Goal: Information Seeking & Learning: Learn about a topic

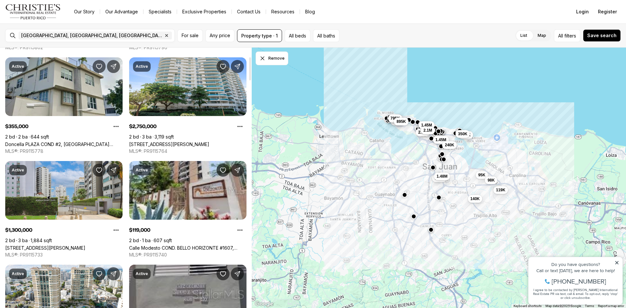
scroll to position [98, 0]
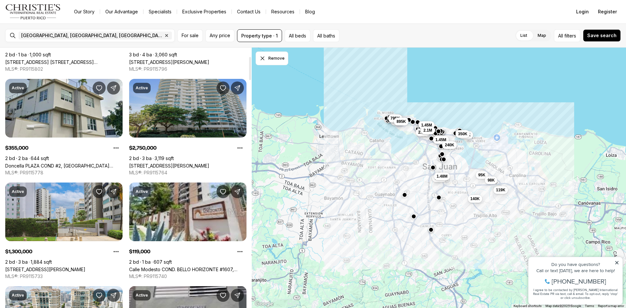
click at [173, 163] on link "[STREET_ADDRESS][PERSON_NAME]" at bounding box center [169, 166] width 80 height 6
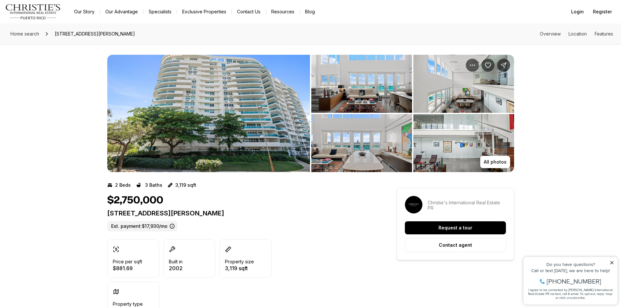
click at [357, 93] on img "View image gallery" at bounding box center [361, 84] width 101 height 58
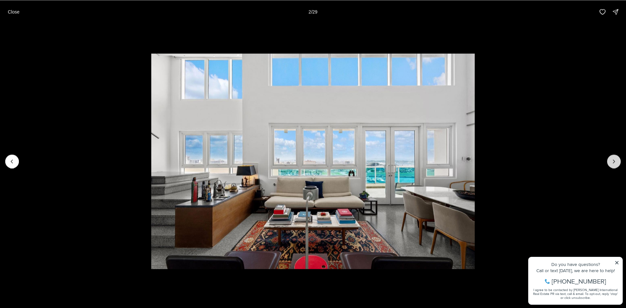
click at [619, 157] on button "Next slide" at bounding box center [614, 162] width 14 height 14
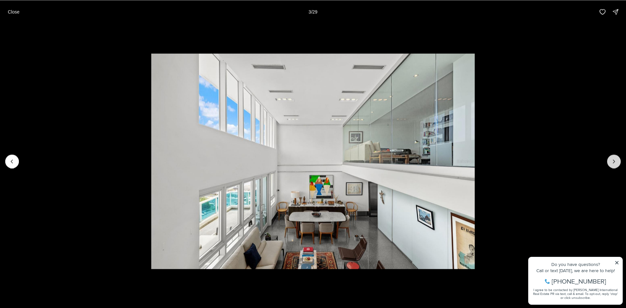
click at [615, 157] on button "Next slide" at bounding box center [614, 162] width 14 height 14
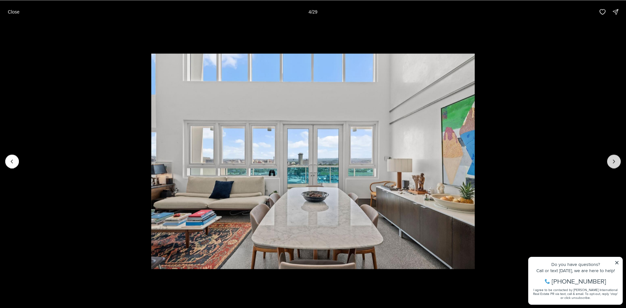
click at [617, 158] on button "Next slide" at bounding box center [614, 162] width 14 height 14
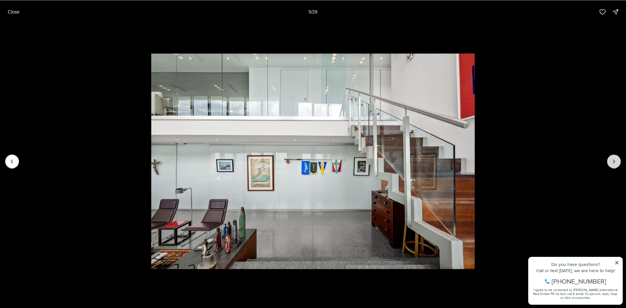
click at [617, 158] on button "Next slide" at bounding box center [614, 162] width 14 height 14
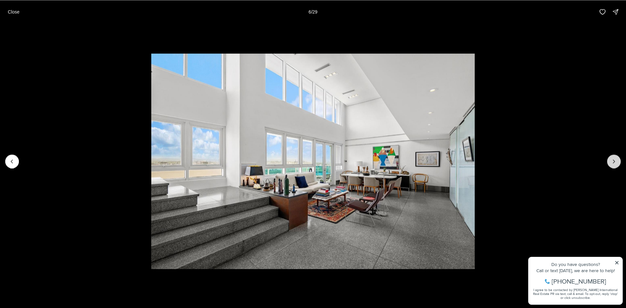
click at [617, 158] on button "Next slide" at bounding box center [614, 162] width 14 height 14
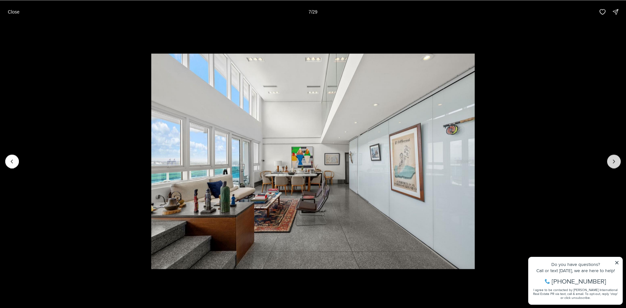
click at [617, 158] on button "Next slide" at bounding box center [614, 162] width 14 height 14
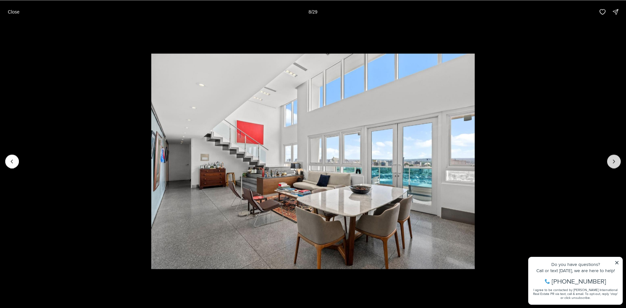
click at [617, 158] on button "Next slide" at bounding box center [614, 162] width 14 height 14
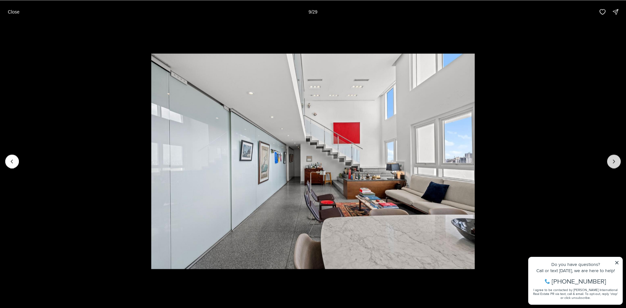
click at [617, 158] on button "Next slide" at bounding box center [614, 162] width 14 height 14
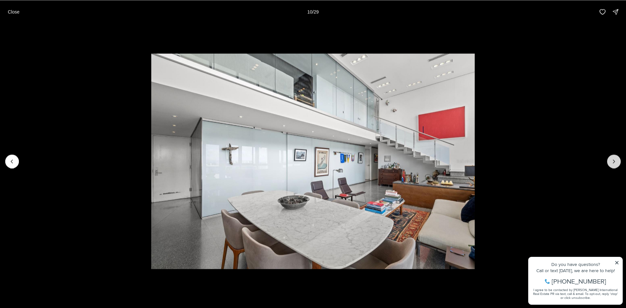
click at [617, 158] on button "Next slide" at bounding box center [614, 162] width 14 height 14
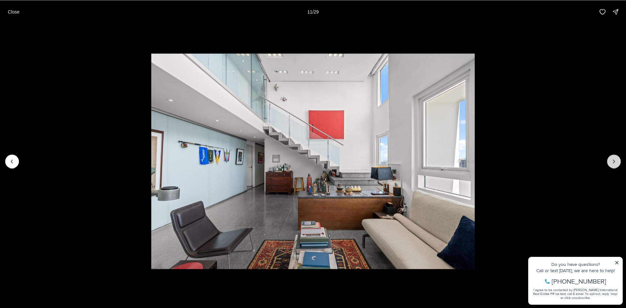
click at [617, 158] on button "Next slide" at bounding box center [614, 162] width 14 height 14
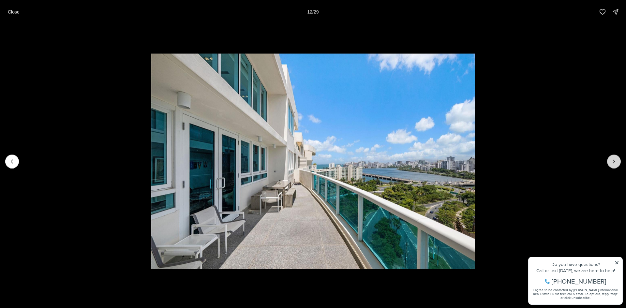
click at [616, 156] on button "Next slide" at bounding box center [614, 162] width 14 height 14
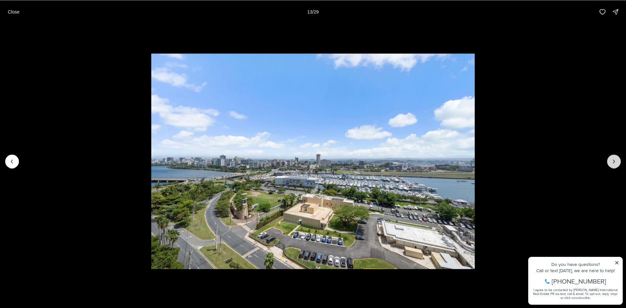
click at [615, 158] on icon "Next slide" at bounding box center [614, 161] width 7 height 7
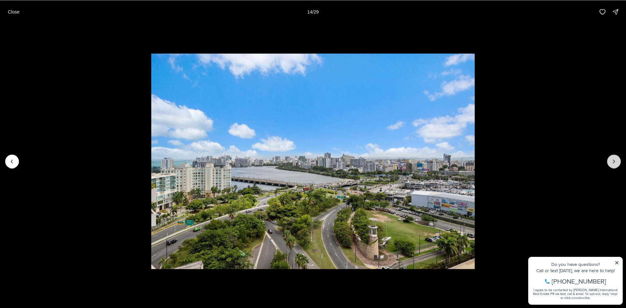
click at [615, 158] on icon "Next slide" at bounding box center [614, 161] width 7 height 7
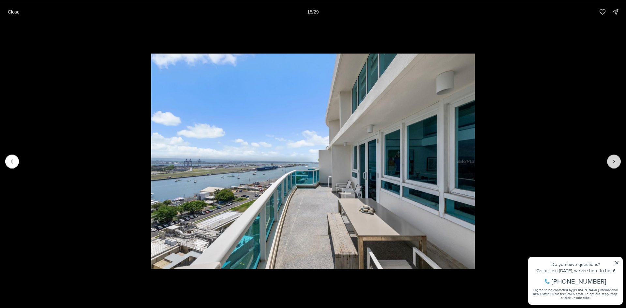
click at [615, 158] on icon "Next slide" at bounding box center [614, 161] width 7 height 7
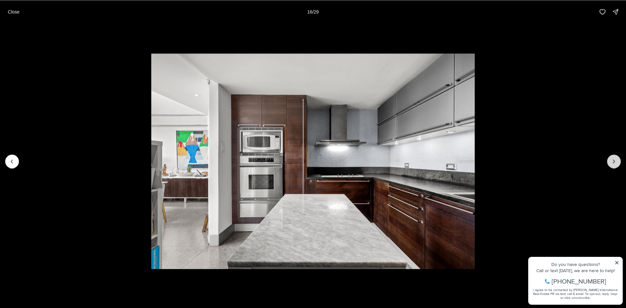
click at [615, 158] on icon "Next slide" at bounding box center [614, 161] width 7 height 7
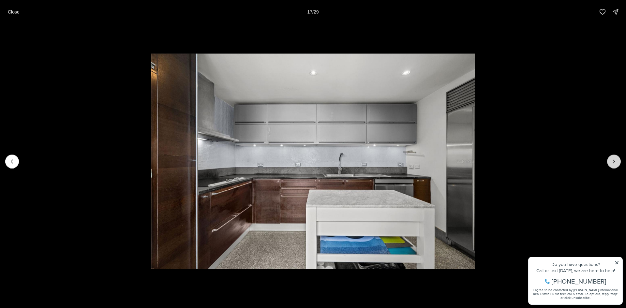
click at [615, 158] on icon "Next slide" at bounding box center [614, 161] width 7 height 7
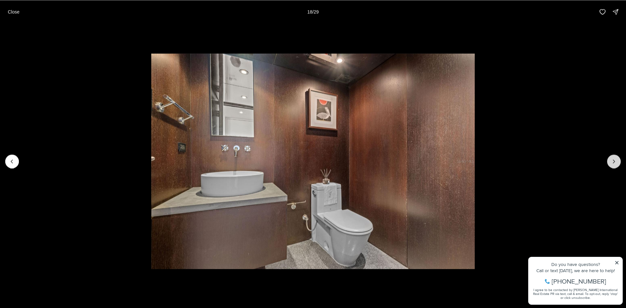
click at [615, 158] on icon "Next slide" at bounding box center [614, 161] width 7 height 7
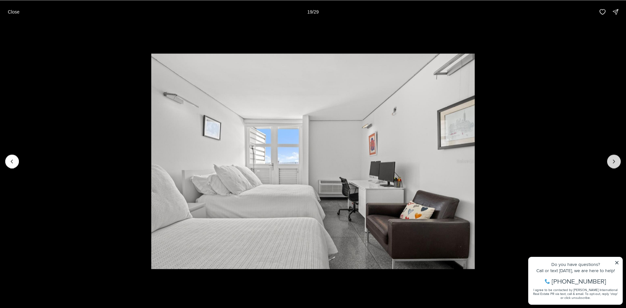
click at [615, 158] on icon "Next slide" at bounding box center [614, 161] width 7 height 7
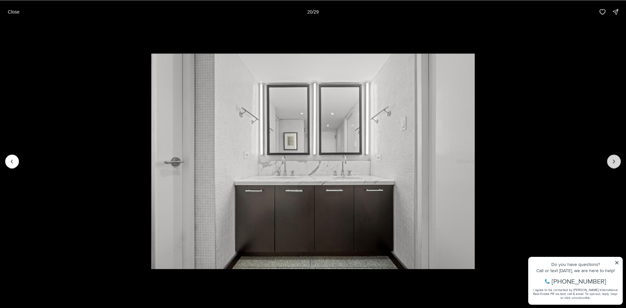
click at [615, 158] on icon "Next slide" at bounding box center [614, 161] width 7 height 7
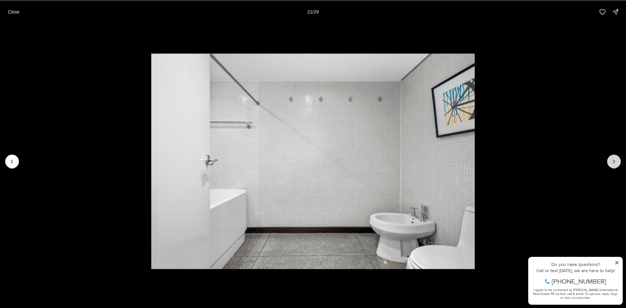
click at [615, 158] on icon "Next slide" at bounding box center [614, 161] width 7 height 7
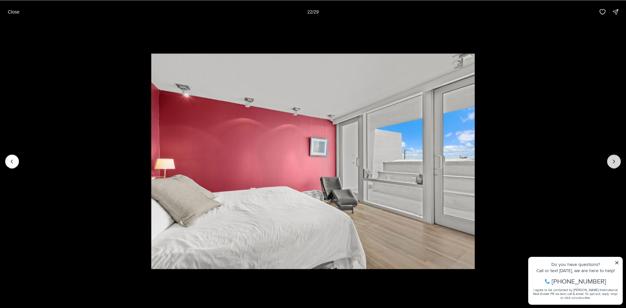
click at [615, 158] on icon "Next slide" at bounding box center [614, 161] width 7 height 7
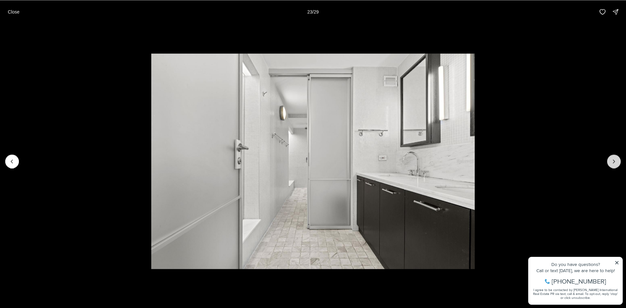
click at [615, 158] on icon "Next slide" at bounding box center [614, 161] width 7 height 7
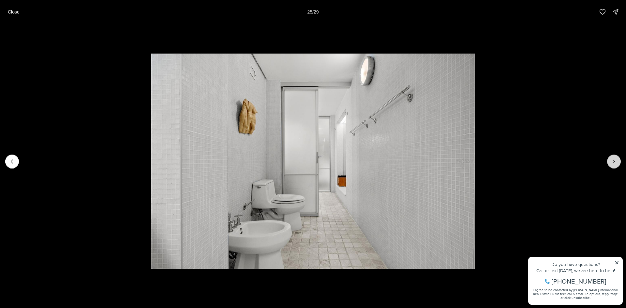
click at [615, 158] on icon "Next slide" at bounding box center [614, 161] width 7 height 7
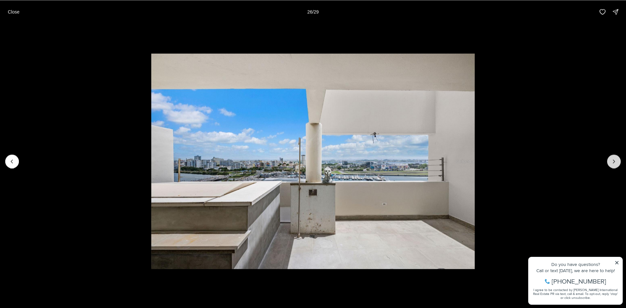
click at [615, 158] on icon "Next slide" at bounding box center [614, 161] width 7 height 7
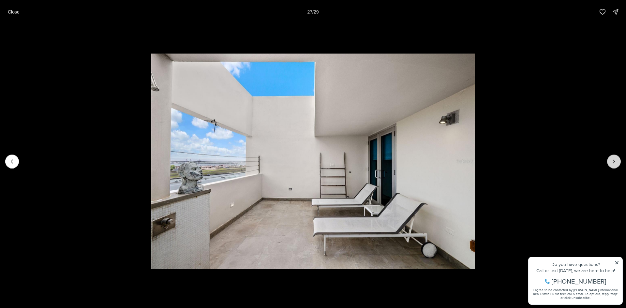
click at [615, 158] on icon "Next slide" at bounding box center [614, 161] width 7 height 7
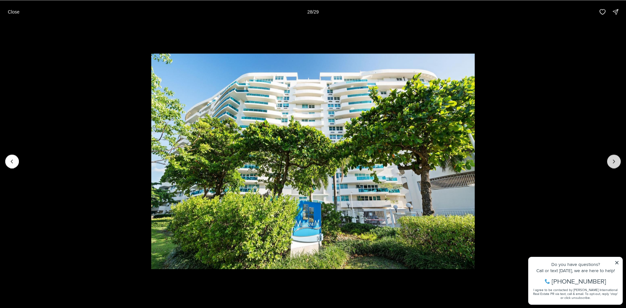
click at [615, 158] on icon "Next slide" at bounding box center [614, 161] width 7 height 7
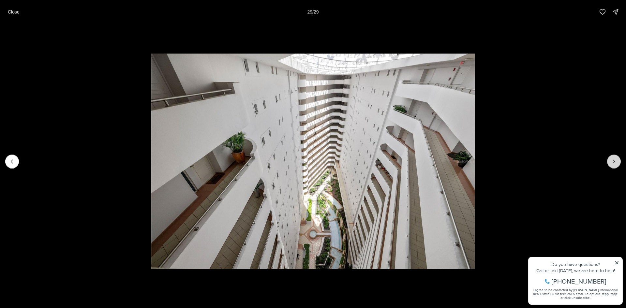
click at [615, 158] on div at bounding box center [614, 162] width 14 height 14
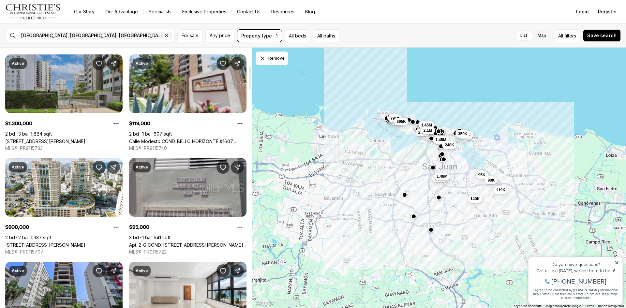
scroll to position [228, 0]
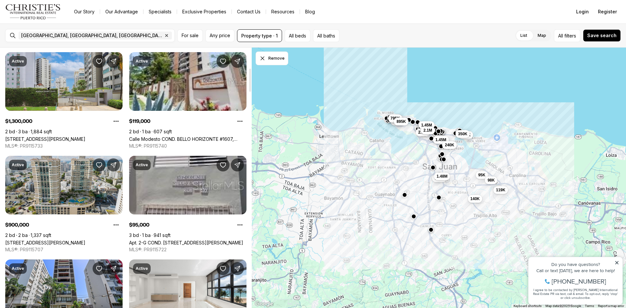
click at [79, 240] on link "[STREET_ADDRESS][PERSON_NAME]" at bounding box center [45, 243] width 80 height 6
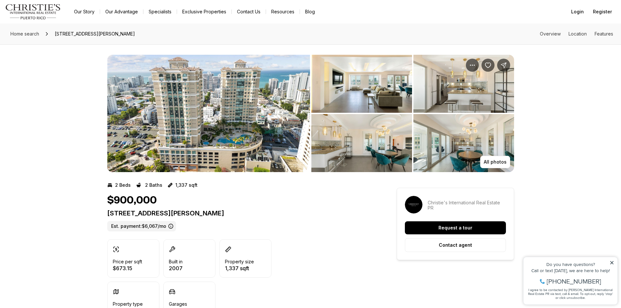
click at [370, 83] on img "View image gallery" at bounding box center [361, 84] width 101 height 58
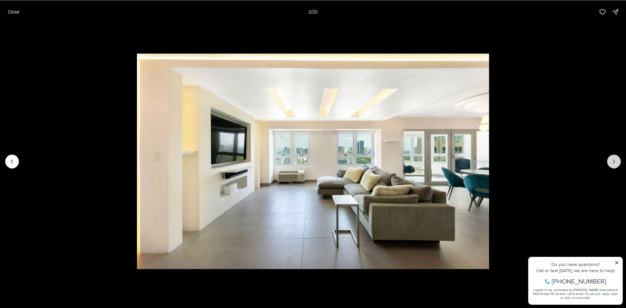
click at [618, 158] on button "Next slide" at bounding box center [614, 162] width 14 height 14
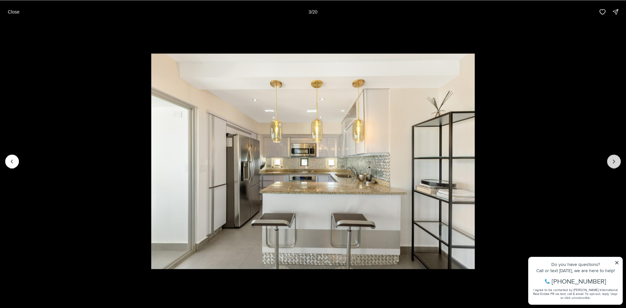
click at [618, 158] on button "Next slide" at bounding box center [614, 162] width 14 height 14
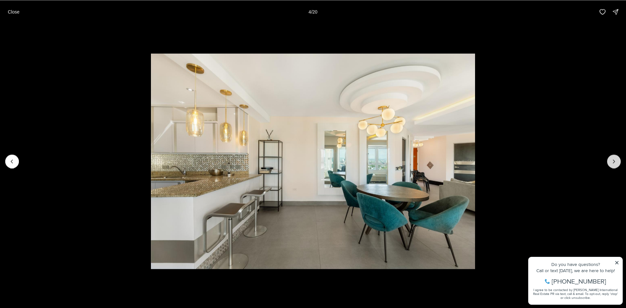
click at [618, 158] on button "Next slide" at bounding box center [614, 162] width 14 height 14
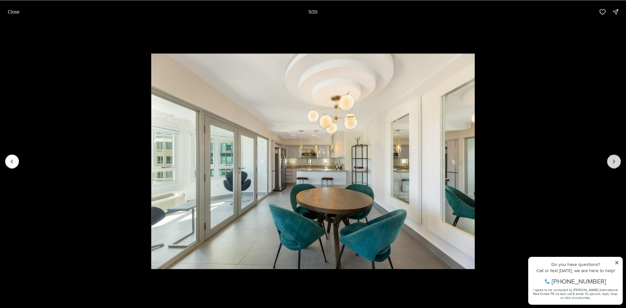
click at [618, 158] on button "Next slide" at bounding box center [614, 162] width 14 height 14
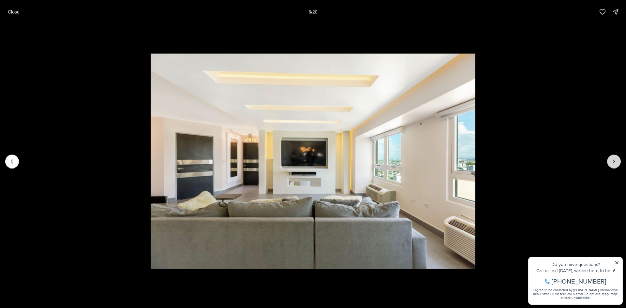
click at [618, 158] on button "Next slide" at bounding box center [614, 162] width 14 height 14
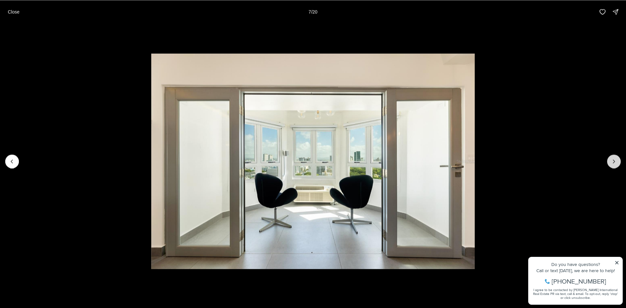
click at [618, 158] on button "Next slide" at bounding box center [614, 162] width 14 height 14
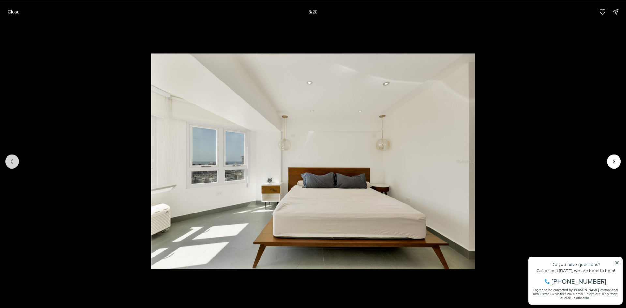
click at [6, 159] on button "Previous slide" at bounding box center [12, 162] width 14 height 14
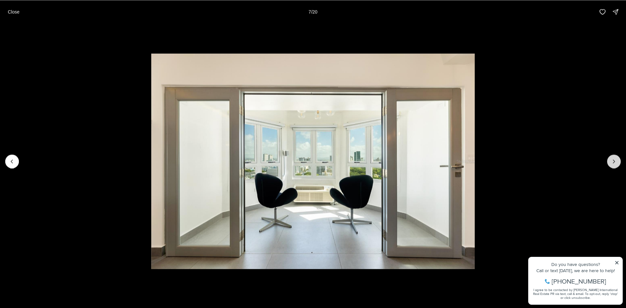
click at [614, 163] on icon "Next slide" at bounding box center [614, 161] width 7 height 7
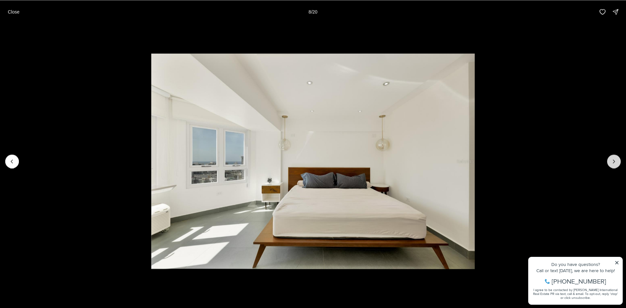
click at [614, 163] on icon "Next slide" at bounding box center [614, 161] width 7 height 7
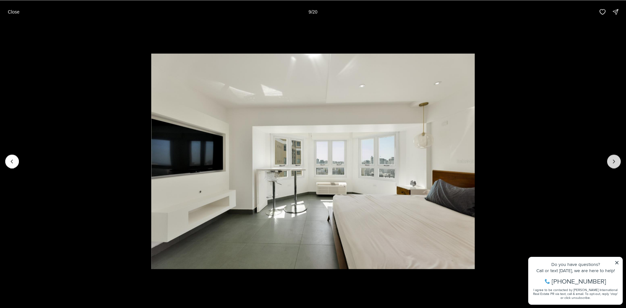
click at [614, 163] on icon "Next slide" at bounding box center [614, 161] width 7 height 7
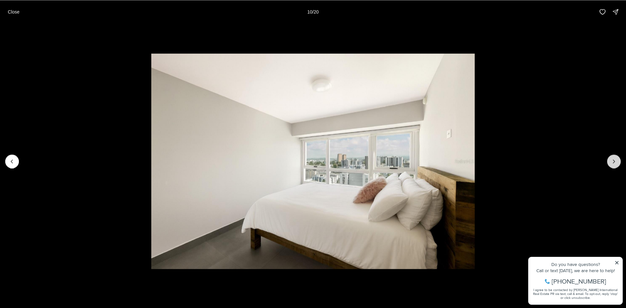
click at [614, 163] on icon "Next slide" at bounding box center [614, 161] width 7 height 7
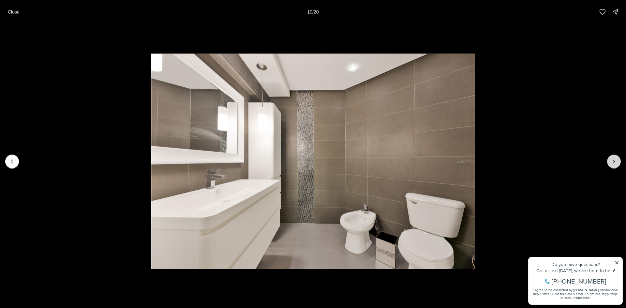
click at [614, 163] on icon "Next slide" at bounding box center [614, 161] width 7 height 7
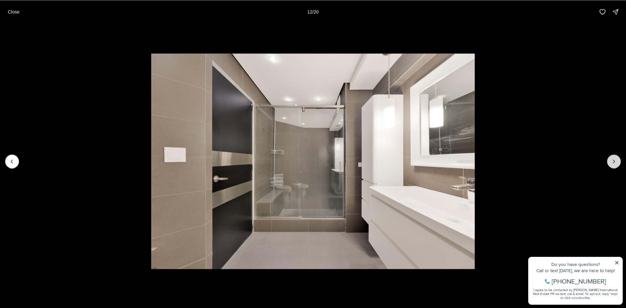
click at [614, 163] on icon "Next slide" at bounding box center [614, 161] width 7 height 7
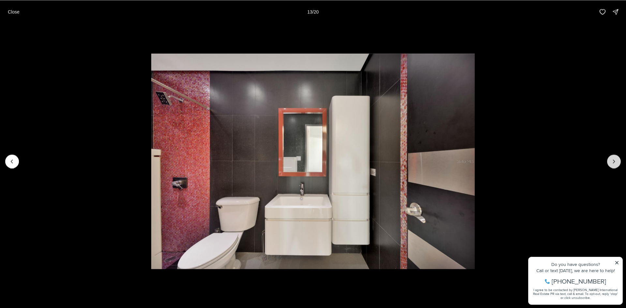
click at [614, 163] on icon "Next slide" at bounding box center [614, 161] width 7 height 7
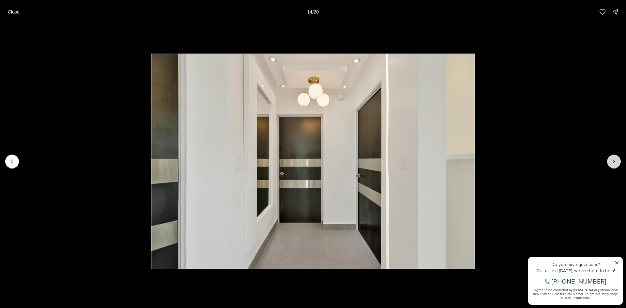
click at [614, 163] on icon "Next slide" at bounding box center [614, 161] width 7 height 7
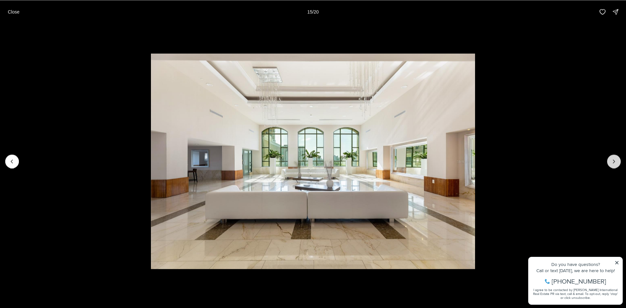
click at [614, 163] on icon "Next slide" at bounding box center [614, 161] width 7 height 7
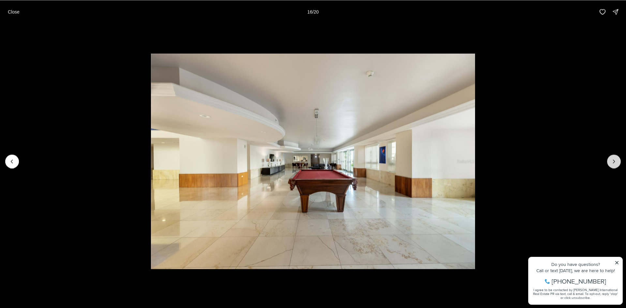
click at [615, 163] on icon "Next slide" at bounding box center [614, 161] width 7 height 7
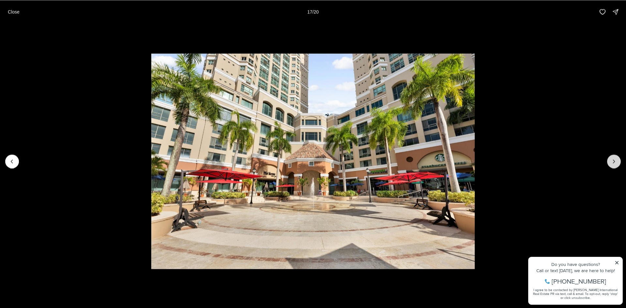
click at [615, 163] on icon "Next slide" at bounding box center [614, 161] width 7 height 7
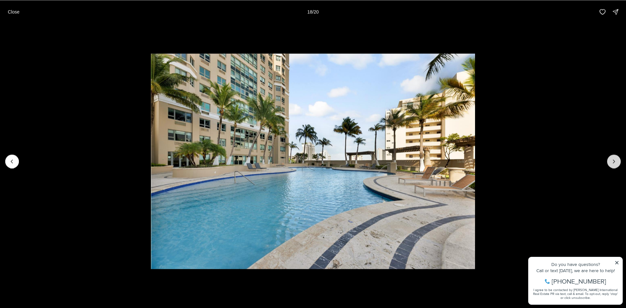
click at [615, 163] on icon "Next slide" at bounding box center [614, 161] width 7 height 7
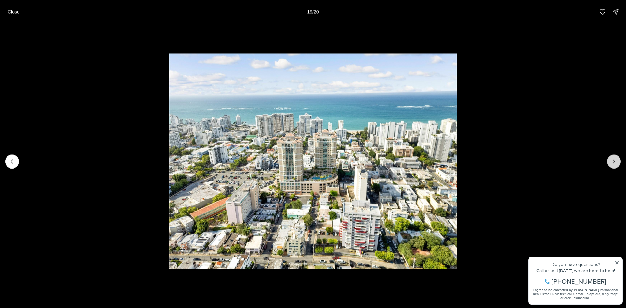
click at [615, 163] on icon "Next slide" at bounding box center [614, 161] width 7 height 7
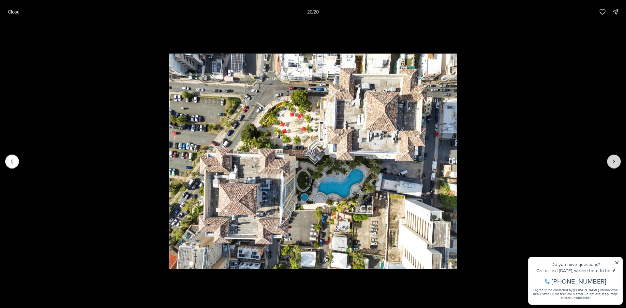
click at [615, 163] on div at bounding box center [614, 162] width 14 height 14
click at [18, 11] on p "Close" at bounding box center [14, 11] width 12 height 5
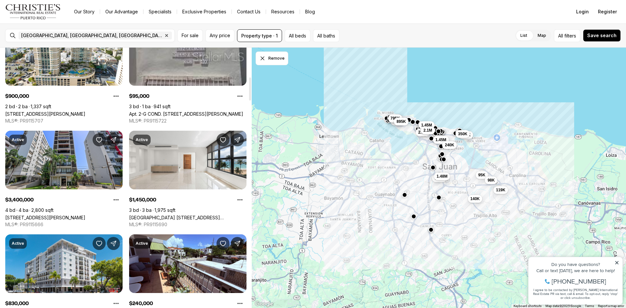
scroll to position [391, 0]
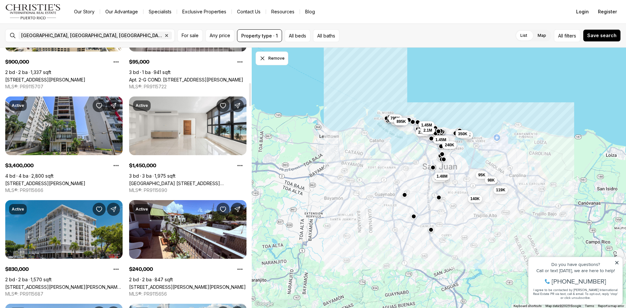
click at [81, 284] on link "[STREET_ADDRESS][PERSON_NAME][PERSON_NAME][PERSON_NAME]" at bounding box center [63, 287] width 117 height 6
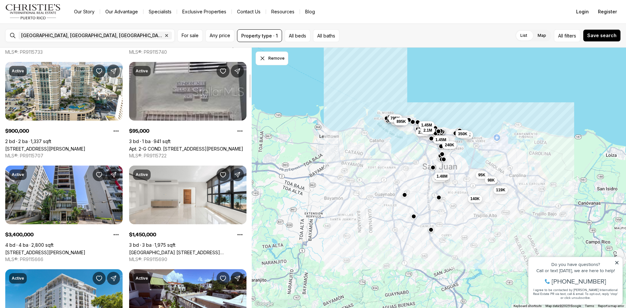
scroll to position [326, 0]
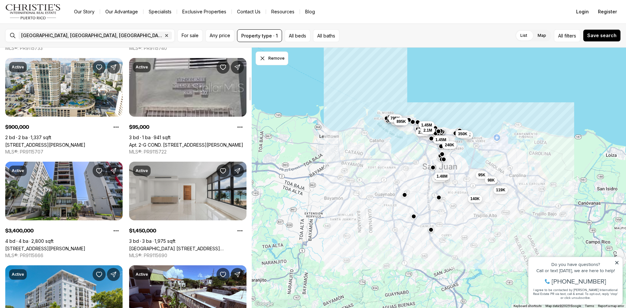
click at [157, 246] on link "[GEOGRAPHIC_DATA] [STREET_ADDRESS][PERSON_NAME]" at bounding box center [187, 249] width 117 height 6
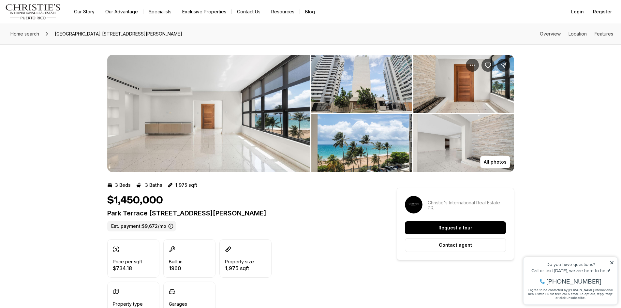
click at [207, 137] on img "View image gallery" at bounding box center [208, 113] width 203 height 117
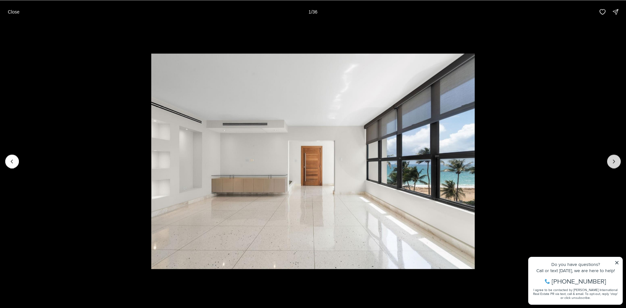
click at [613, 162] on icon "Next slide" at bounding box center [614, 161] width 2 height 3
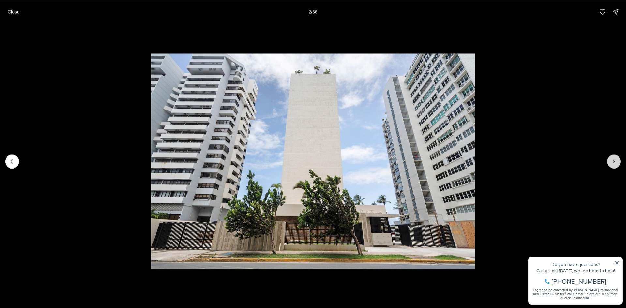
click at [613, 162] on icon "Next slide" at bounding box center [614, 161] width 2 height 3
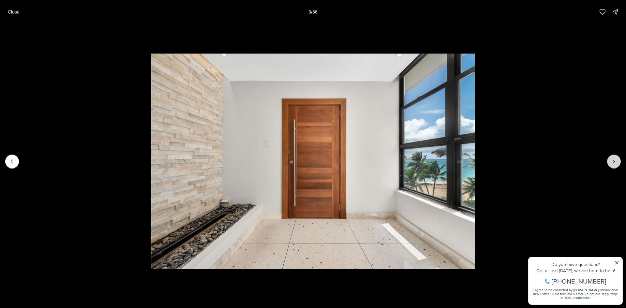
click at [613, 162] on icon "Next slide" at bounding box center [614, 161] width 2 height 3
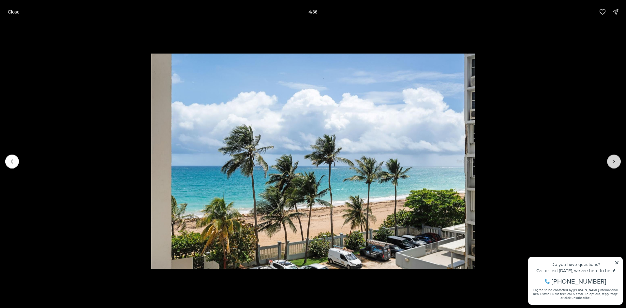
click at [613, 162] on icon "Next slide" at bounding box center [614, 161] width 2 height 3
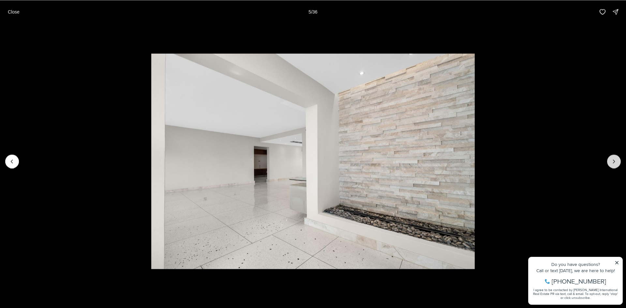
click at [613, 162] on icon "Next slide" at bounding box center [614, 161] width 2 height 3
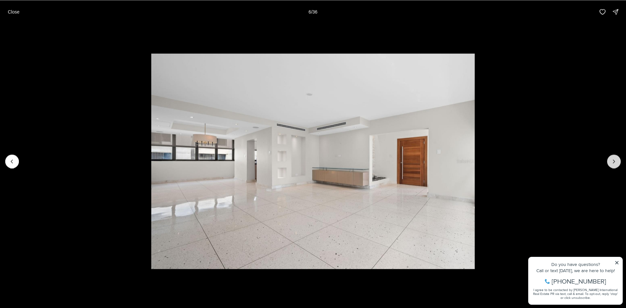
click at [613, 162] on icon "Next slide" at bounding box center [614, 161] width 2 height 3
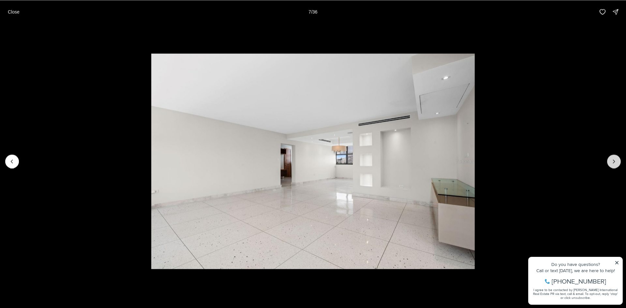
click at [613, 162] on icon "Next slide" at bounding box center [614, 161] width 2 height 3
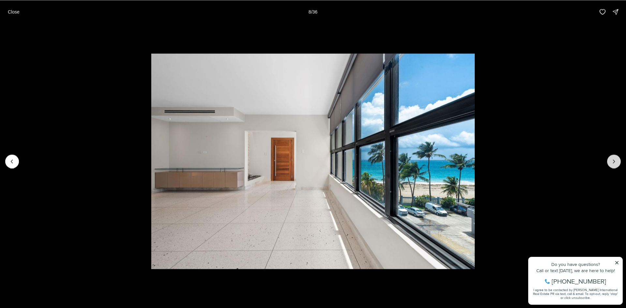
click at [613, 162] on icon "Next slide" at bounding box center [614, 161] width 2 height 3
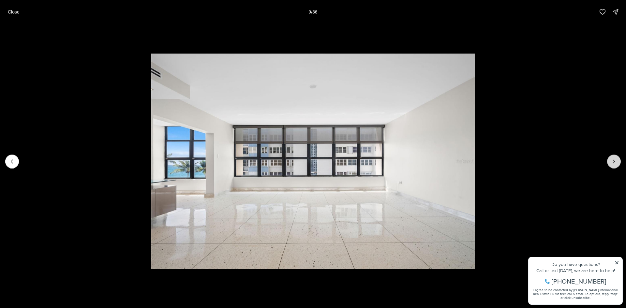
click at [613, 162] on icon "Next slide" at bounding box center [614, 161] width 2 height 3
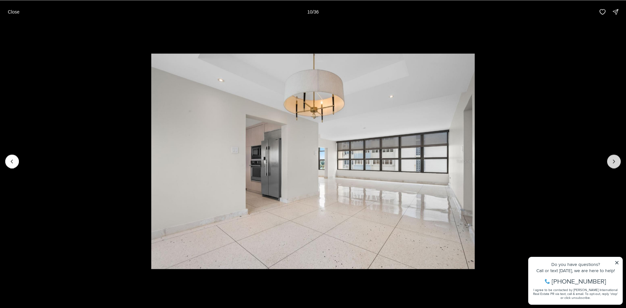
click at [613, 162] on icon "Next slide" at bounding box center [614, 161] width 2 height 3
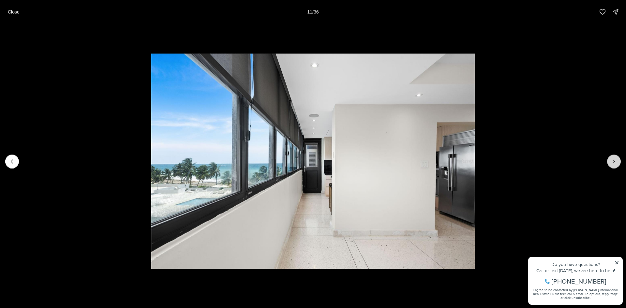
click at [613, 162] on icon "Next slide" at bounding box center [614, 161] width 2 height 3
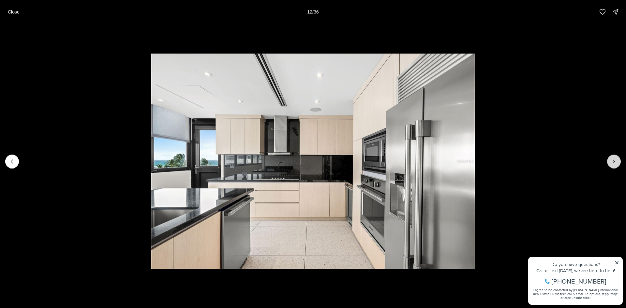
click at [613, 162] on icon "Next slide" at bounding box center [614, 161] width 2 height 3
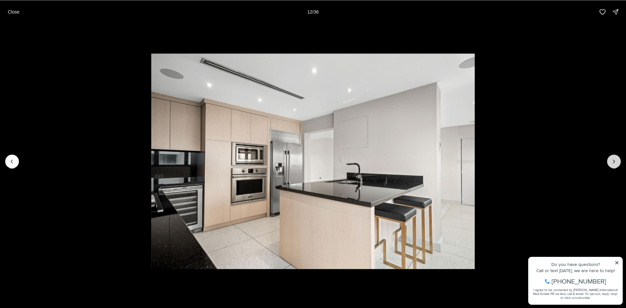
click at [613, 162] on icon "Next slide" at bounding box center [614, 161] width 2 height 3
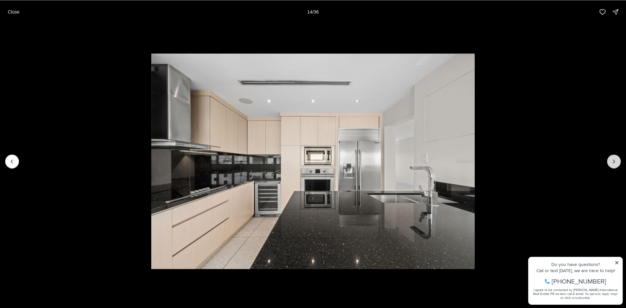
click at [613, 162] on icon "Next slide" at bounding box center [614, 161] width 2 height 3
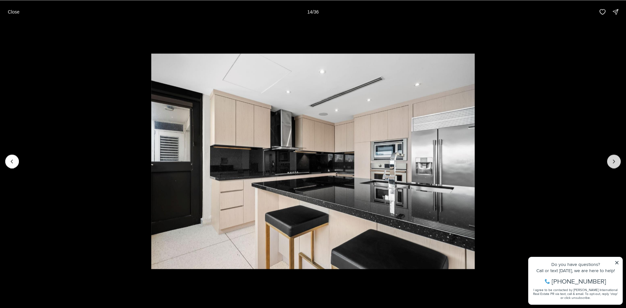
click at [613, 162] on icon "Next slide" at bounding box center [614, 161] width 2 height 3
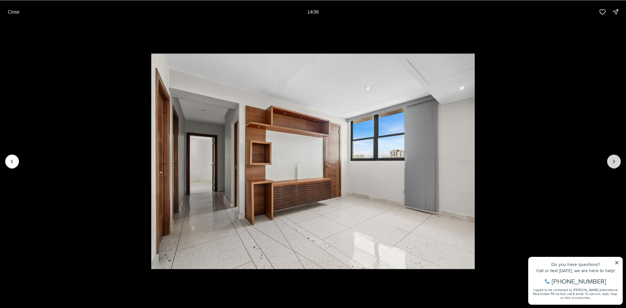
click at [613, 162] on icon "Next slide" at bounding box center [614, 161] width 2 height 3
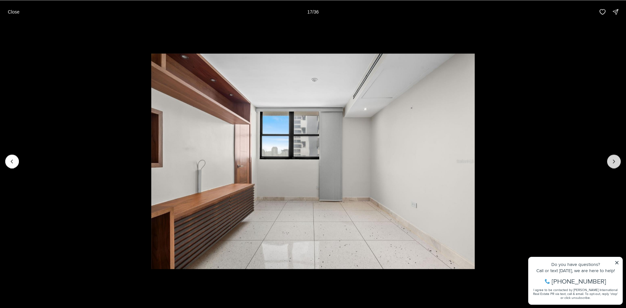
click at [613, 162] on icon "Next slide" at bounding box center [614, 161] width 2 height 3
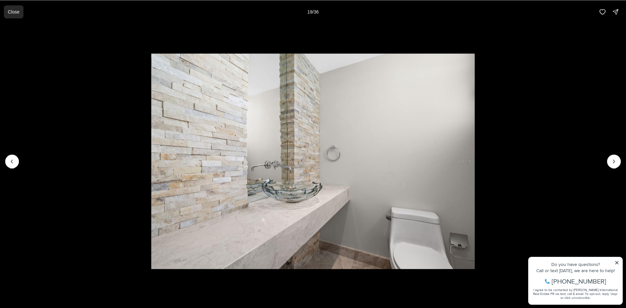
click at [9, 14] on p "Close" at bounding box center [14, 11] width 12 height 5
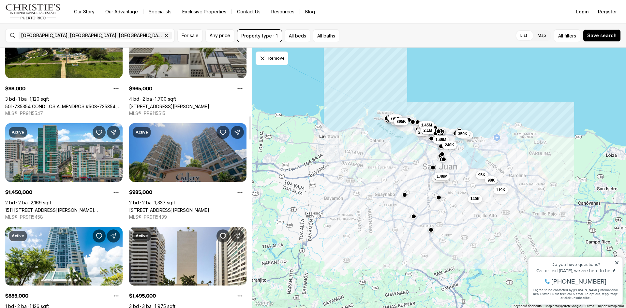
scroll to position [782, 0]
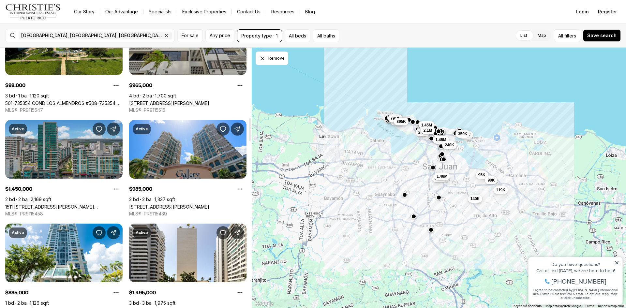
click at [63, 204] on link "1511 AVENIDA PONCE DE LEON #1023, SAN JUAN PR, 00909" at bounding box center [63, 207] width 117 height 6
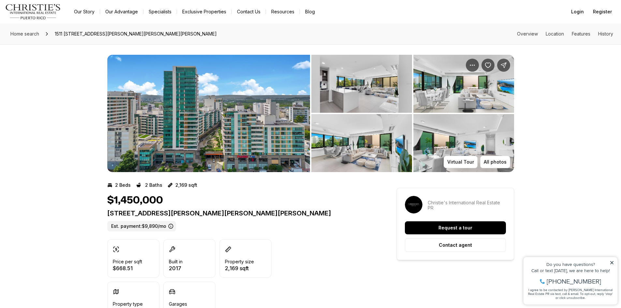
click at [232, 140] on img "View image gallery" at bounding box center [208, 113] width 203 height 117
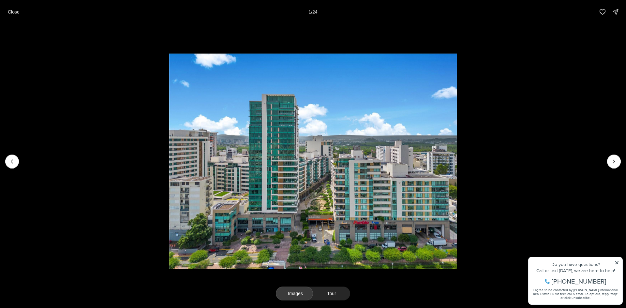
click at [607, 157] on li "1 of 24" at bounding box center [313, 160] width 626 height 275
click at [612, 161] on icon "Next slide" at bounding box center [614, 161] width 7 height 7
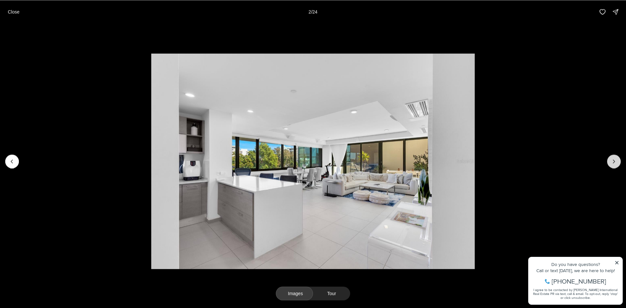
click at [612, 161] on icon "Next slide" at bounding box center [614, 161] width 7 height 7
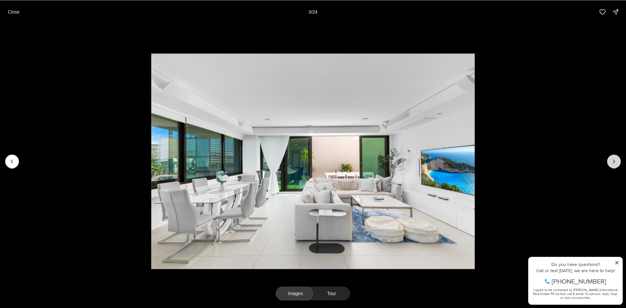
click at [612, 161] on icon "Next slide" at bounding box center [614, 161] width 7 height 7
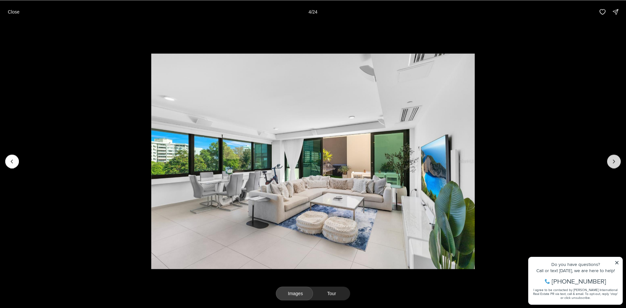
click at [612, 161] on icon "Next slide" at bounding box center [614, 161] width 7 height 7
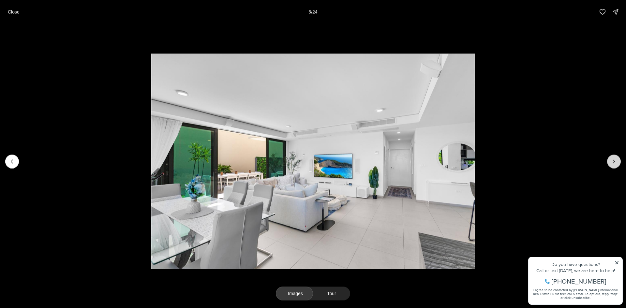
click at [612, 161] on icon "Next slide" at bounding box center [614, 161] width 7 height 7
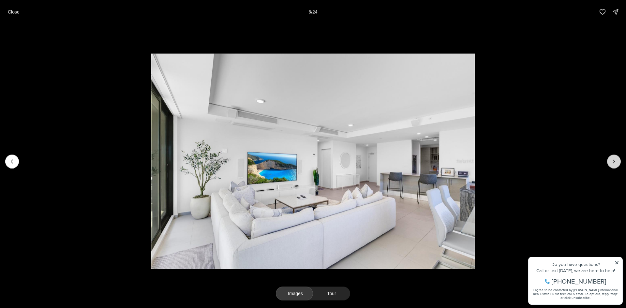
click at [612, 161] on icon "Next slide" at bounding box center [614, 161] width 7 height 7
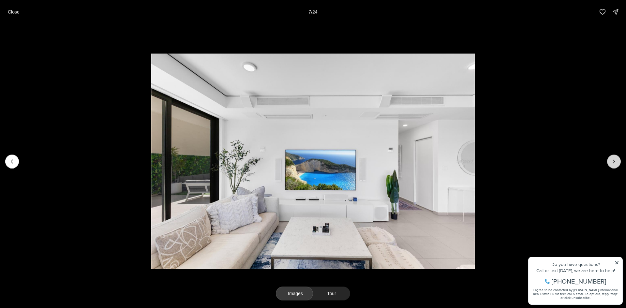
click at [612, 161] on icon "Next slide" at bounding box center [614, 161] width 7 height 7
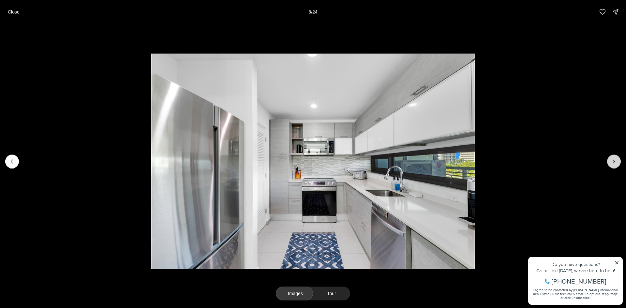
click at [612, 161] on icon "Next slide" at bounding box center [614, 161] width 7 height 7
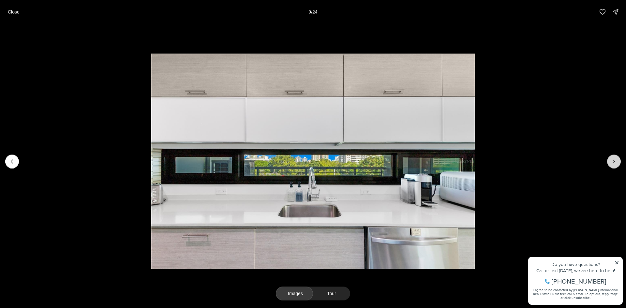
click at [612, 161] on icon "Next slide" at bounding box center [614, 161] width 7 height 7
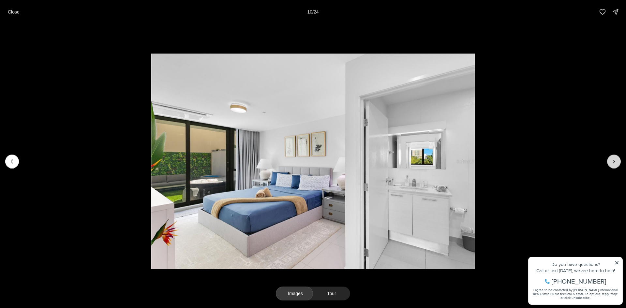
click at [612, 161] on icon "Next slide" at bounding box center [614, 161] width 7 height 7
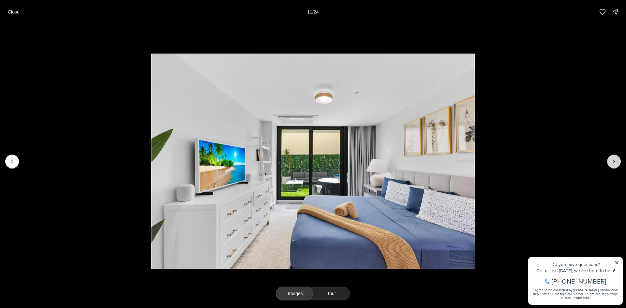
click at [612, 161] on icon "Next slide" at bounding box center [614, 161] width 7 height 7
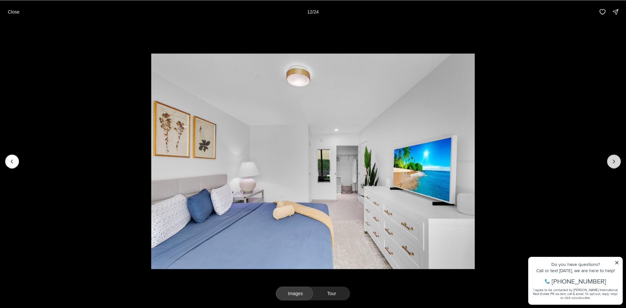
click at [612, 161] on icon "Next slide" at bounding box center [614, 161] width 7 height 7
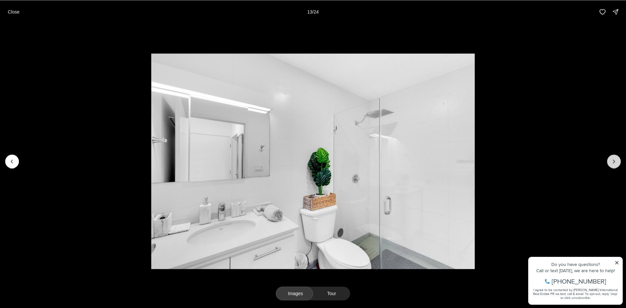
click at [612, 161] on icon "Next slide" at bounding box center [614, 161] width 7 height 7
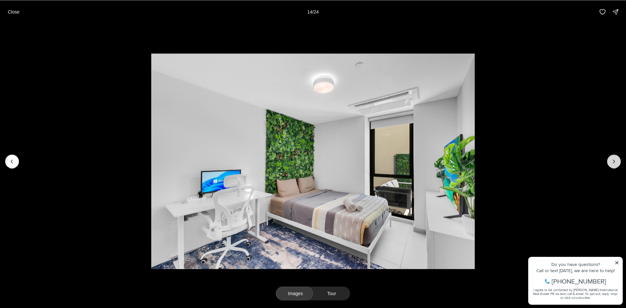
click at [612, 161] on icon "Next slide" at bounding box center [614, 161] width 7 height 7
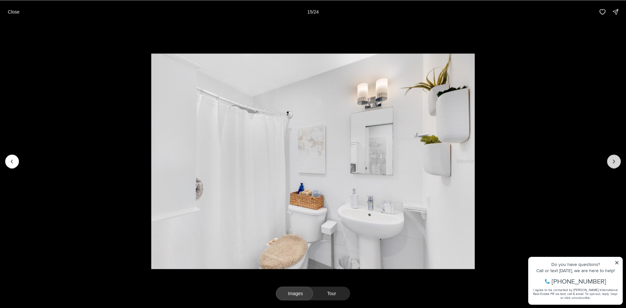
click at [612, 161] on icon "Next slide" at bounding box center [614, 161] width 7 height 7
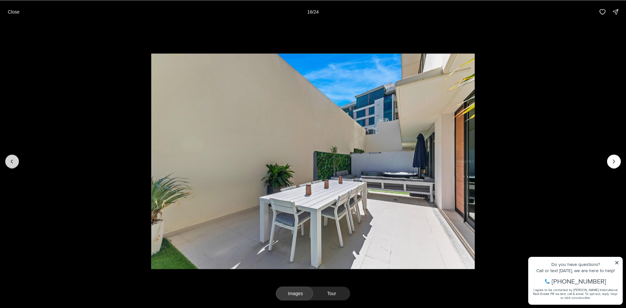
click at [10, 157] on button "Previous slide" at bounding box center [12, 162] width 14 height 14
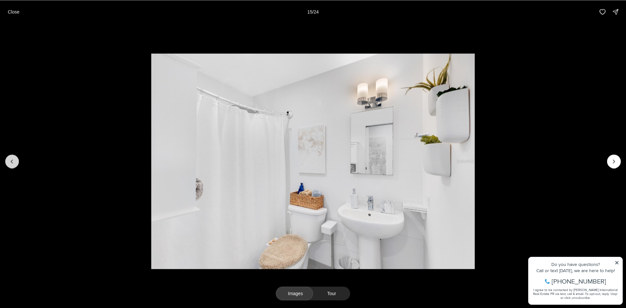
click at [15, 163] on button "Previous slide" at bounding box center [12, 162] width 14 height 14
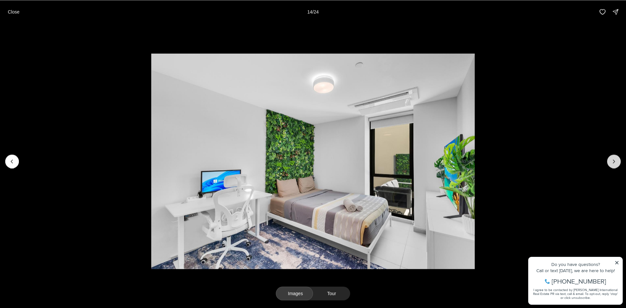
click at [613, 162] on icon "Next slide" at bounding box center [614, 161] width 7 height 7
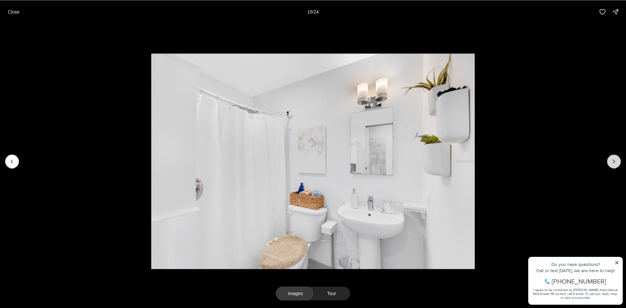
click at [613, 162] on icon "Next slide" at bounding box center [614, 161] width 7 height 7
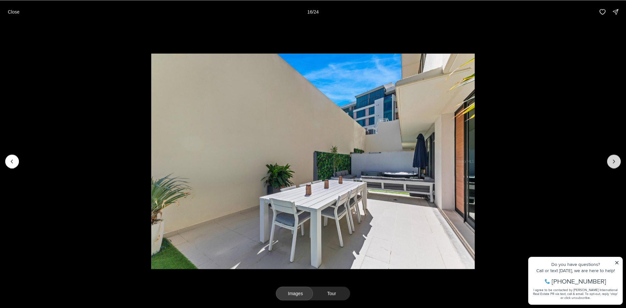
click at [613, 162] on icon "Next slide" at bounding box center [614, 161] width 7 height 7
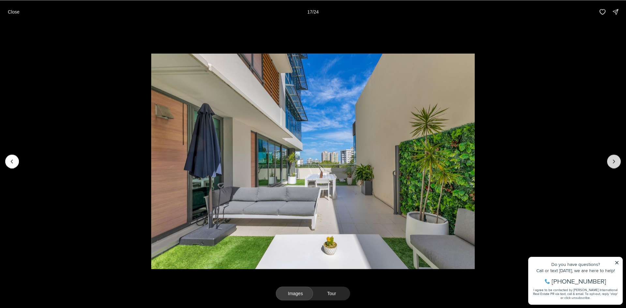
click at [613, 162] on icon "Next slide" at bounding box center [614, 161] width 7 height 7
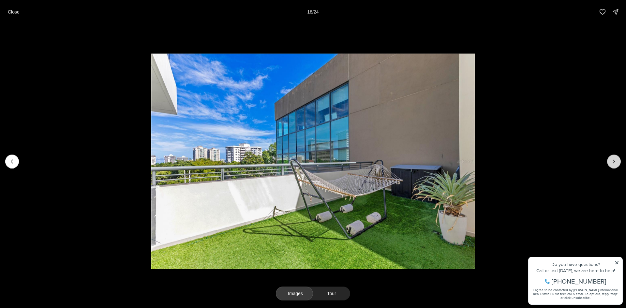
click at [613, 162] on icon "Next slide" at bounding box center [614, 161] width 7 height 7
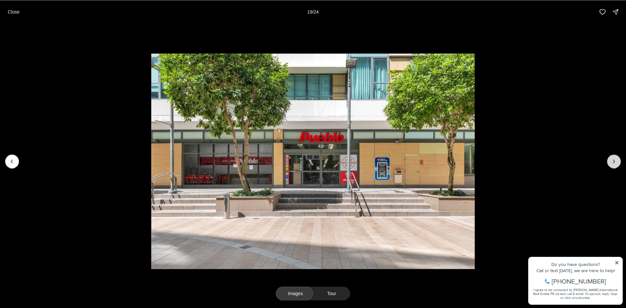
click at [613, 162] on icon "Next slide" at bounding box center [614, 161] width 7 height 7
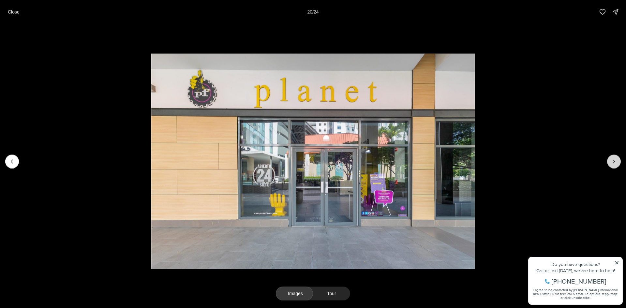
click at [613, 162] on icon "Next slide" at bounding box center [614, 161] width 7 height 7
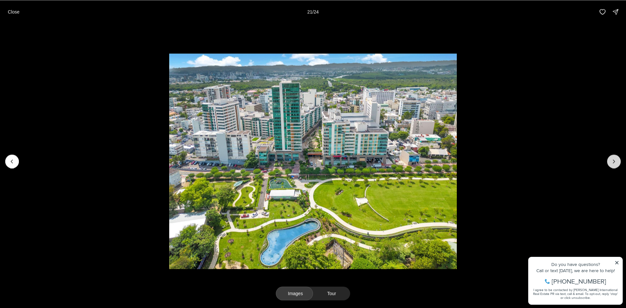
click at [613, 162] on icon "Next slide" at bounding box center [614, 161] width 7 height 7
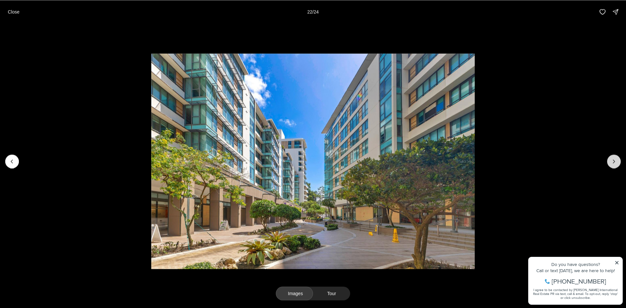
click at [613, 162] on icon "Next slide" at bounding box center [614, 161] width 7 height 7
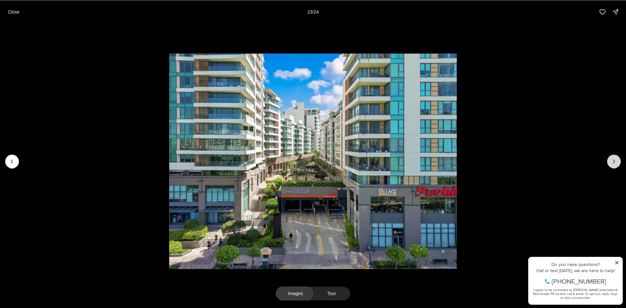
click at [613, 162] on icon "Next slide" at bounding box center [614, 161] width 7 height 7
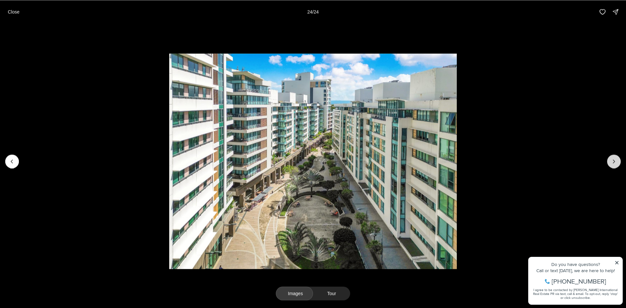
click at [613, 162] on div at bounding box center [614, 162] width 14 height 14
click at [10, 10] on p "Close" at bounding box center [14, 11] width 12 height 5
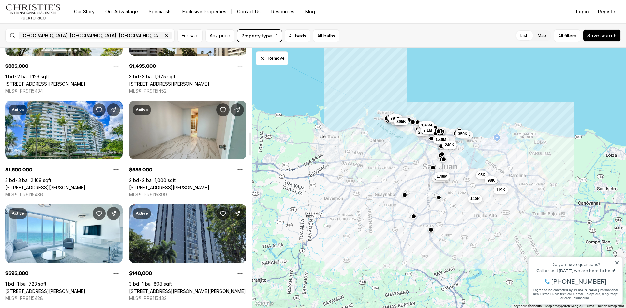
scroll to position [1010, 0]
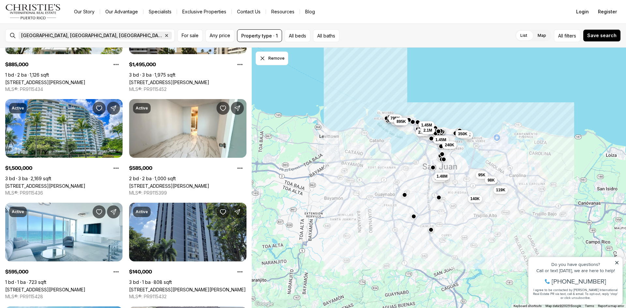
click at [166, 36] on icon "button" at bounding box center [167, 36] width 2 height 2
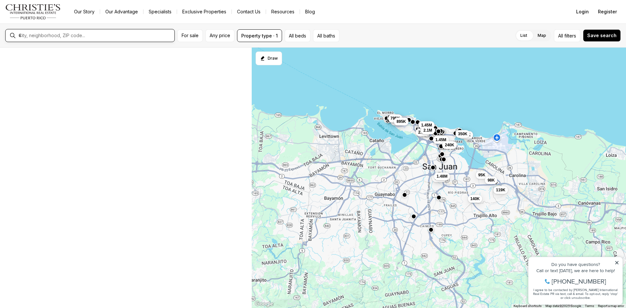
click at [62, 36] on input "text" at bounding box center [95, 36] width 153 height 6
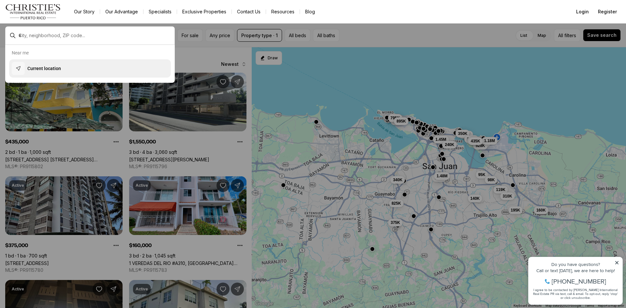
click at [52, 70] on p "Current location" at bounding box center [44, 68] width 34 height 7
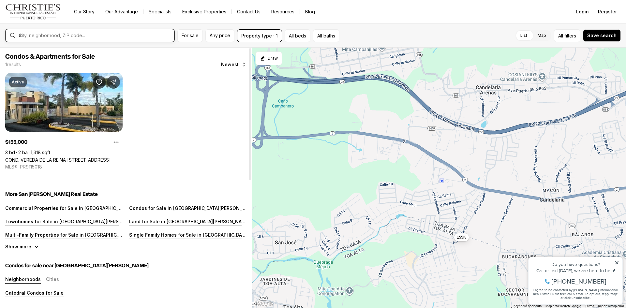
click at [79, 37] on input "text" at bounding box center [95, 36] width 153 height 6
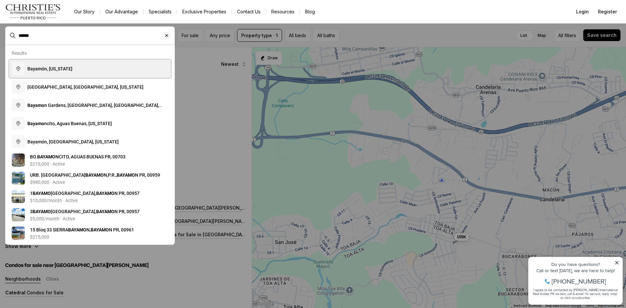
click at [69, 68] on span "Bayamón, [US_STATE]" at bounding box center [49, 68] width 45 height 5
type input "**********"
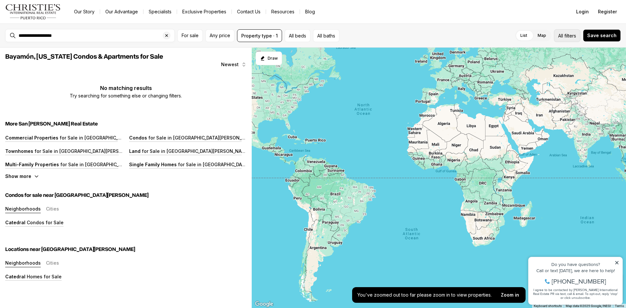
click at [569, 29] on button "All filters" at bounding box center [567, 35] width 26 height 13
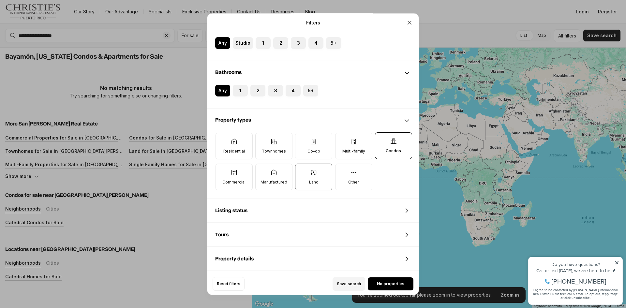
scroll to position [130, 0]
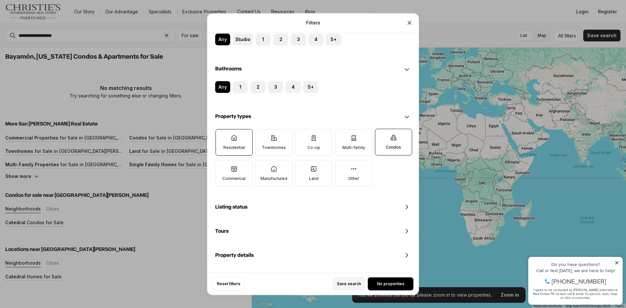
click at [243, 150] on p "Residential" at bounding box center [234, 147] width 22 height 5
click at [222, 136] on button "Residential" at bounding box center [219, 132] width 7 height 7
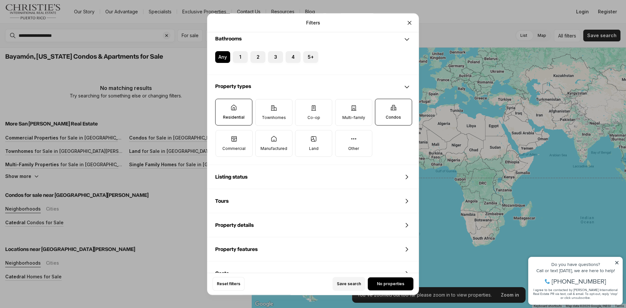
scroll to position [163, 0]
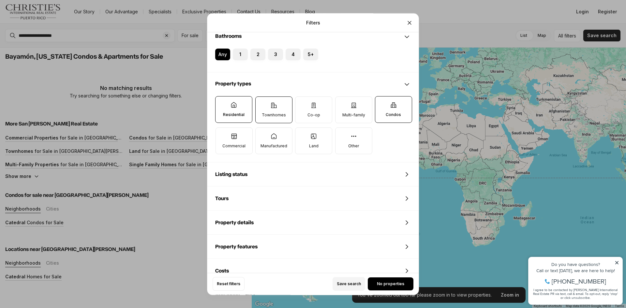
click at [278, 105] on label "Townhomes" at bounding box center [273, 109] width 37 height 27
click at [262, 103] on button "Townhomes" at bounding box center [259, 100] width 7 height 7
click at [313, 107] on icon at bounding box center [313, 105] width 7 height 7
click at [302, 103] on button "Co-op" at bounding box center [298, 100] width 7 height 7
click at [350, 109] on label "Multi-family" at bounding box center [353, 109] width 37 height 27
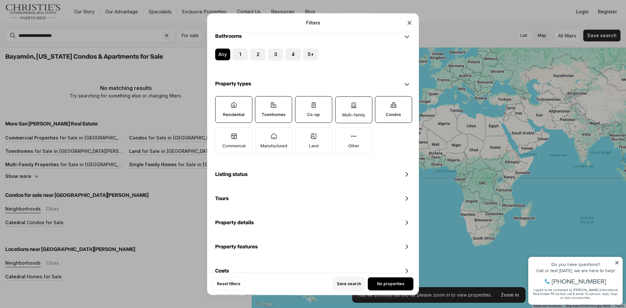
click at [342, 103] on button "Multi-family" at bounding box center [338, 100] width 7 height 7
click at [266, 145] on p "Manufactured" at bounding box center [273, 145] width 27 height 5
click at [262, 134] on button "Manufactured" at bounding box center [259, 130] width 7 height 7
click at [313, 143] on label "Land" at bounding box center [313, 140] width 37 height 27
click at [302, 134] on button "Land" at bounding box center [298, 130] width 7 height 7
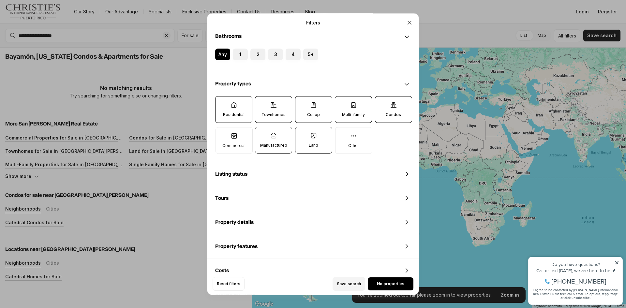
click at [257, 140] on label "Manufactured" at bounding box center [273, 140] width 37 height 27
click at [257, 134] on button "Manufactured" at bounding box center [258, 130] width 7 height 7
click at [319, 140] on label "Land" at bounding box center [313, 140] width 37 height 27
click at [302, 134] on button "Land" at bounding box center [298, 130] width 7 height 7
click at [326, 115] on label "Co-op" at bounding box center [313, 109] width 37 height 27
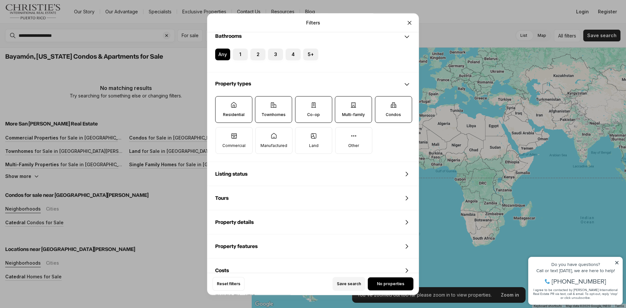
click at [302, 103] on button "Co-op" at bounding box center [298, 99] width 7 height 7
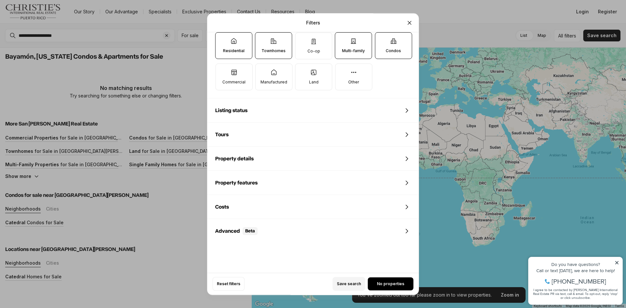
scroll to position [237, 0]
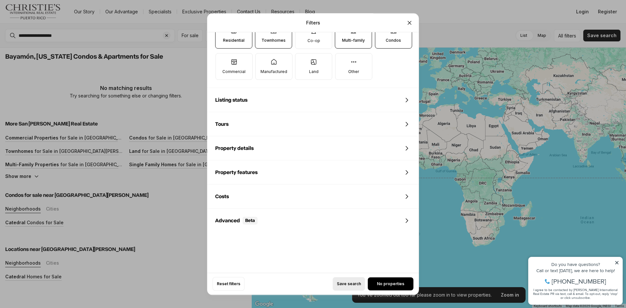
click at [348, 282] on span "Save search" at bounding box center [349, 283] width 24 height 5
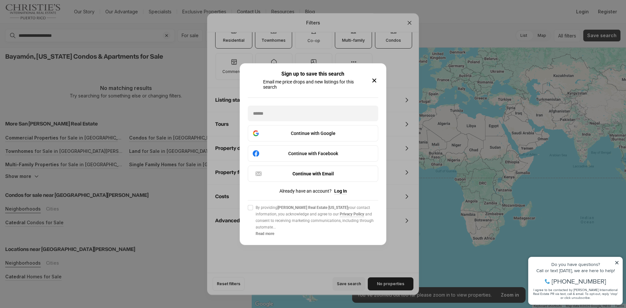
click at [375, 81] on icon "button" at bounding box center [374, 81] width 8 height 8
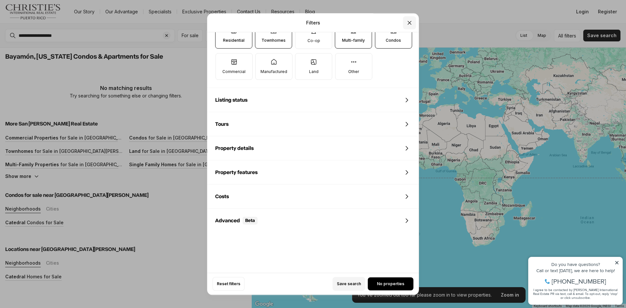
click at [412, 21] on icon "Close" at bounding box center [409, 22] width 7 height 7
